Goal: Navigation & Orientation: Find specific page/section

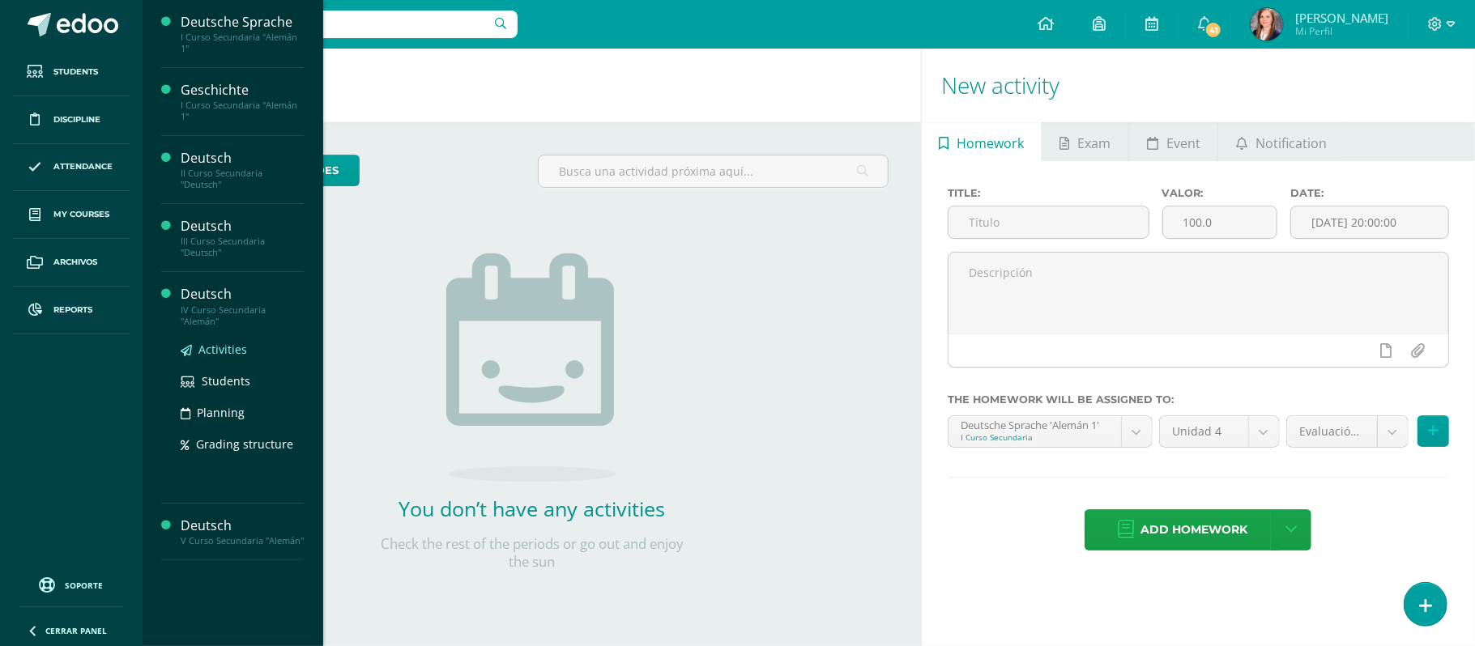
click at [227, 353] on span "Activities" at bounding box center [222, 349] width 49 height 15
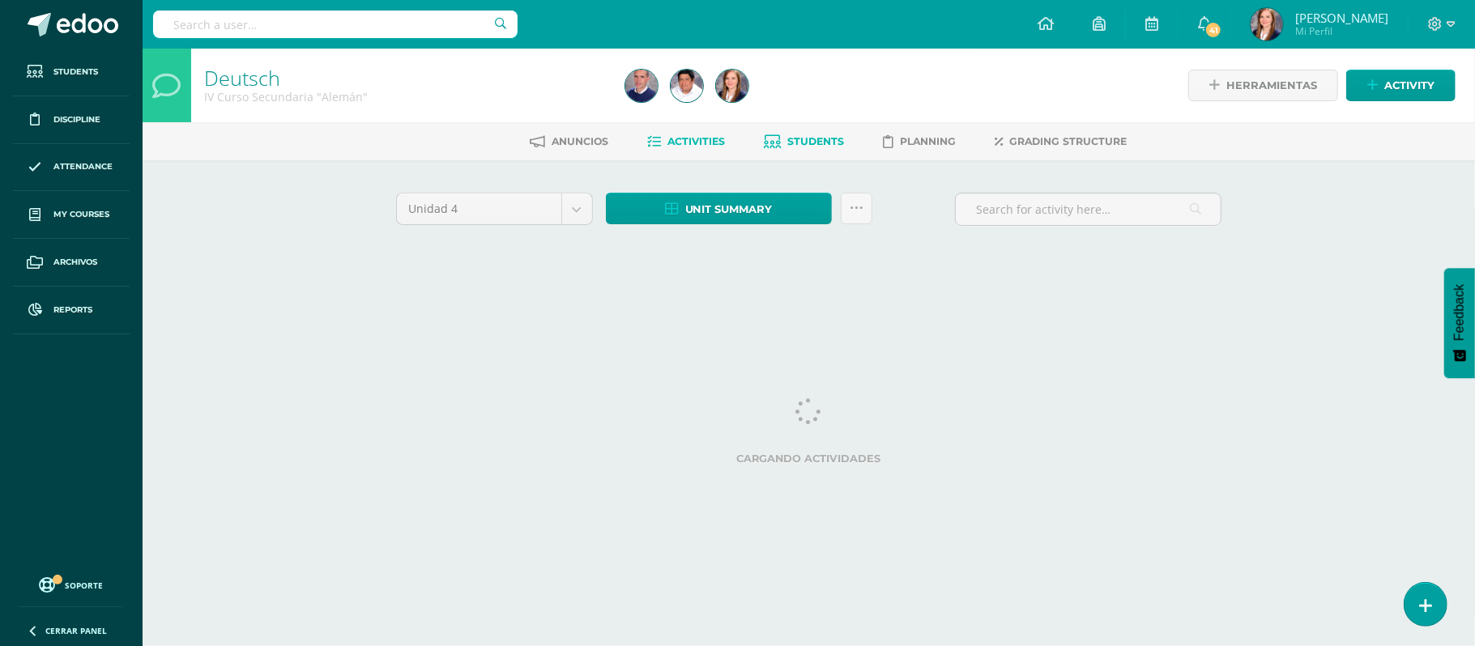
click at [817, 147] on link "Students" at bounding box center [804, 142] width 80 height 26
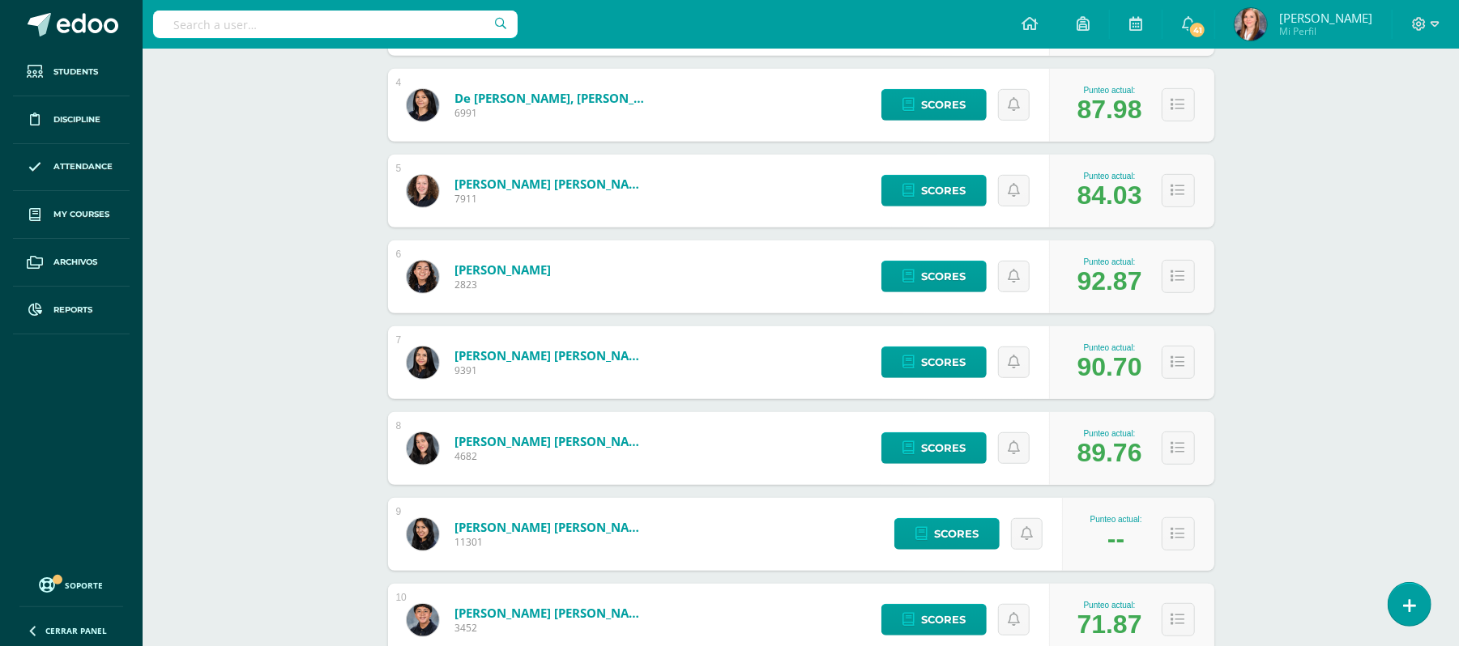
scroll to position [540, 0]
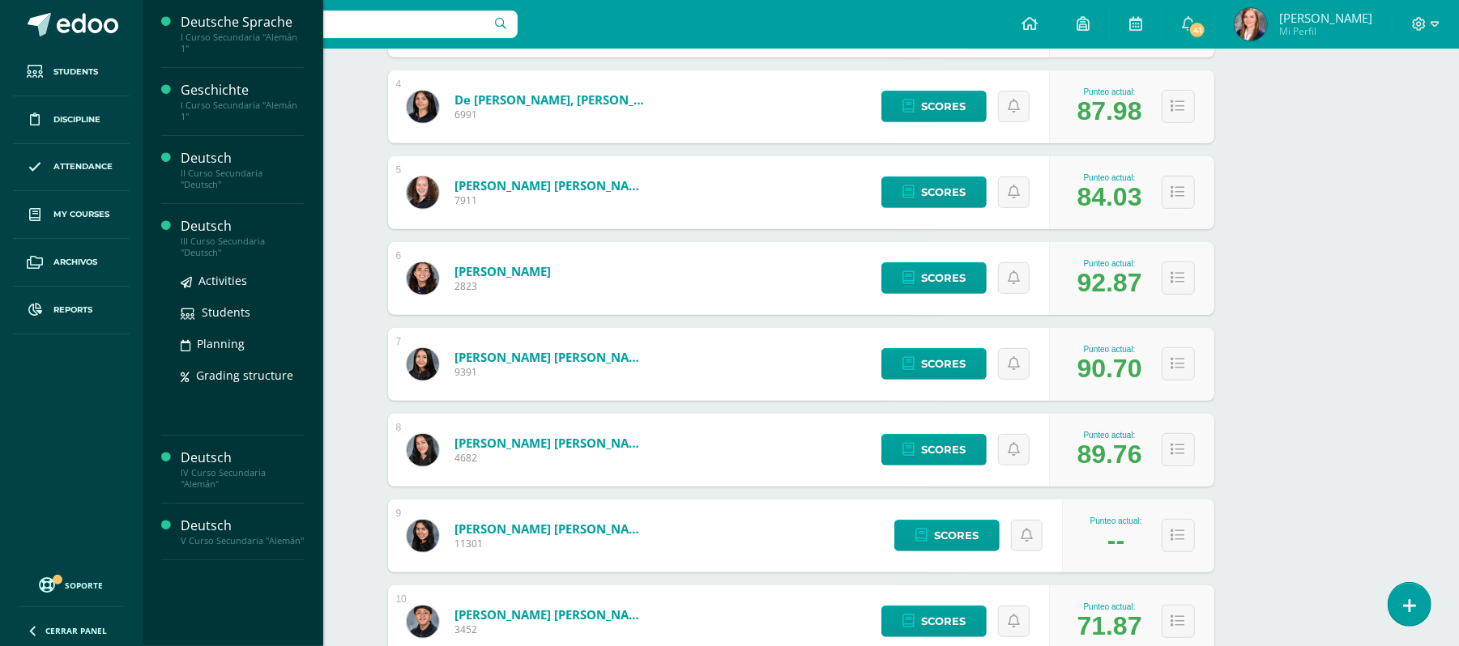
click at [215, 225] on div "Deutsch" at bounding box center [242, 226] width 123 height 19
click at [228, 280] on span "Activities" at bounding box center [222, 280] width 49 height 15
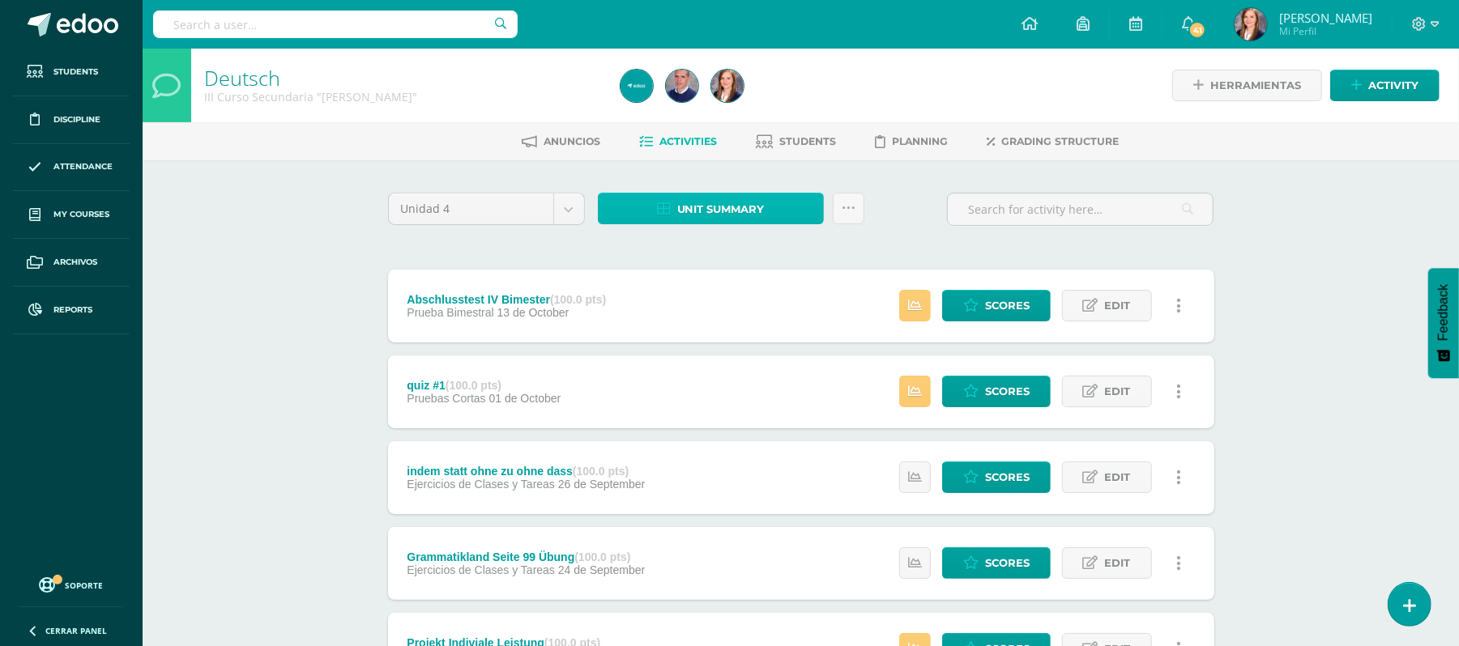
click at [694, 208] on span "Unit summary" at bounding box center [720, 209] width 87 height 30
click at [812, 137] on span "Students" at bounding box center [807, 141] width 57 height 12
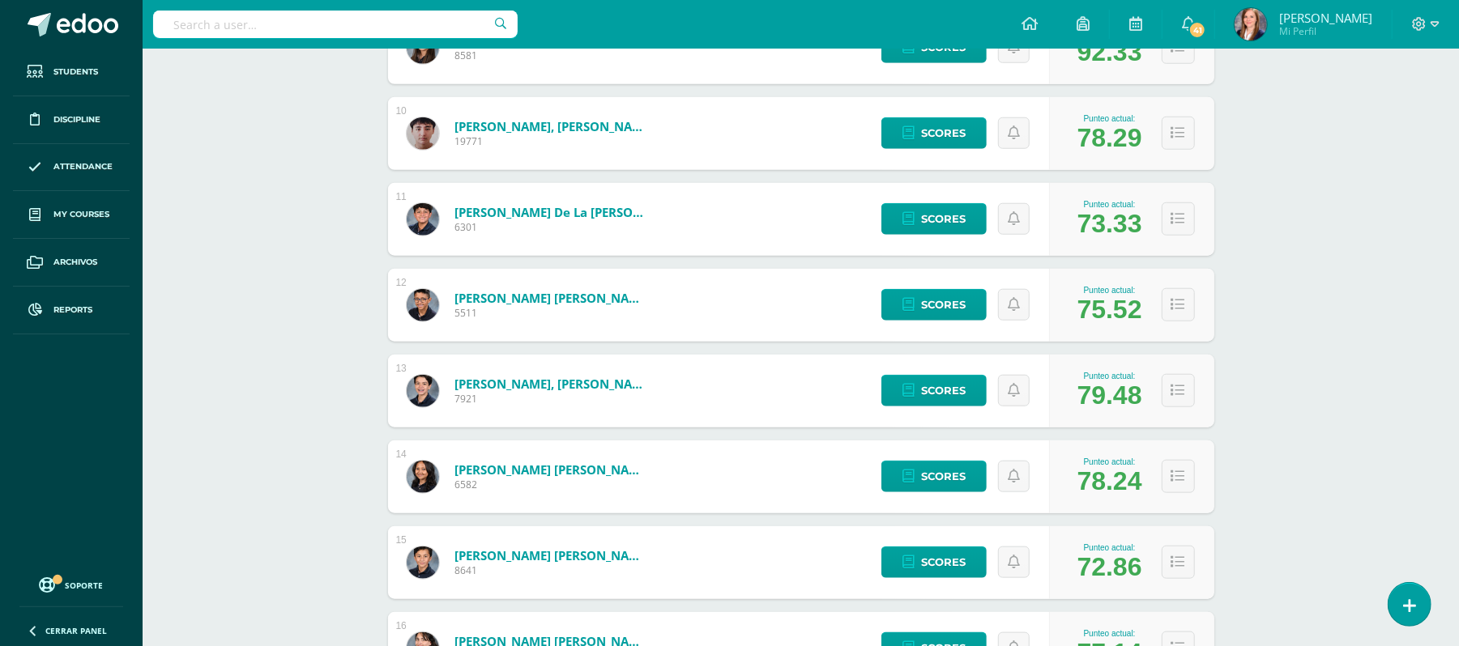
scroll to position [1173, 0]
